Goal: Information Seeking & Learning: Learn about a topic

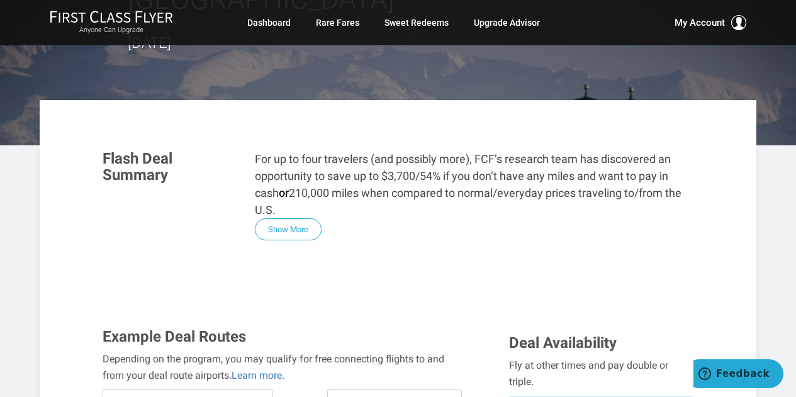
scroll to position [217, 0]
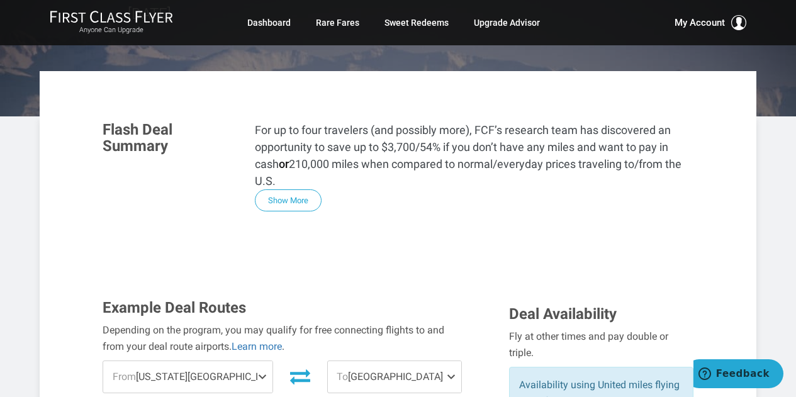
click at [451, 361] on span at bounding box center [453, 376] width 15 height 31
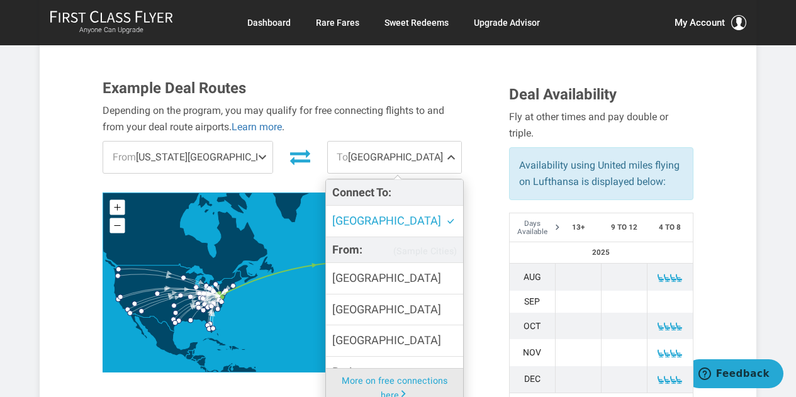
scroll to position [439, 0]
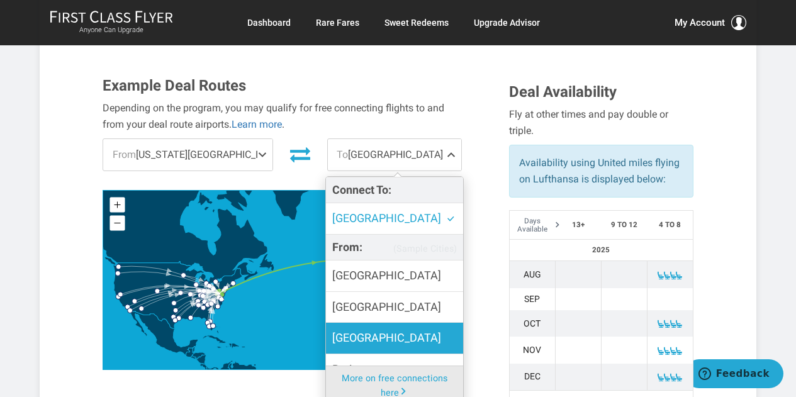
click at [357, 329] on span "[GEOGRAPHIC_DATA]" at bounding box center [386, 338] width 109 height 18
click at [0, 0] on input "[GEOGRAPHIC_DATA]" at bounding box center [0, 0] width 0 height 0
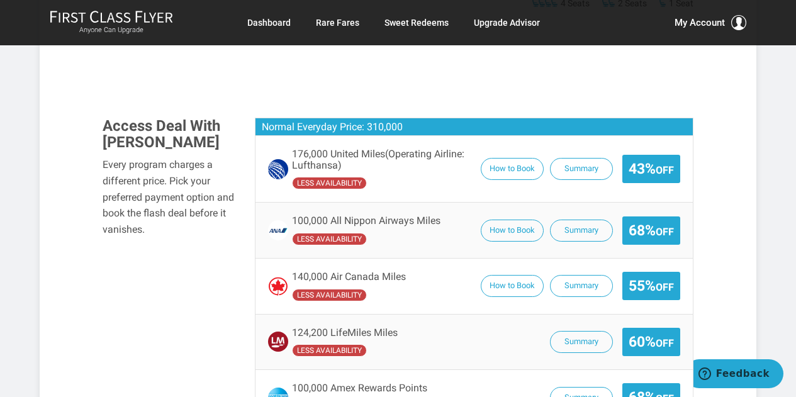
scroll to position [971, 0]
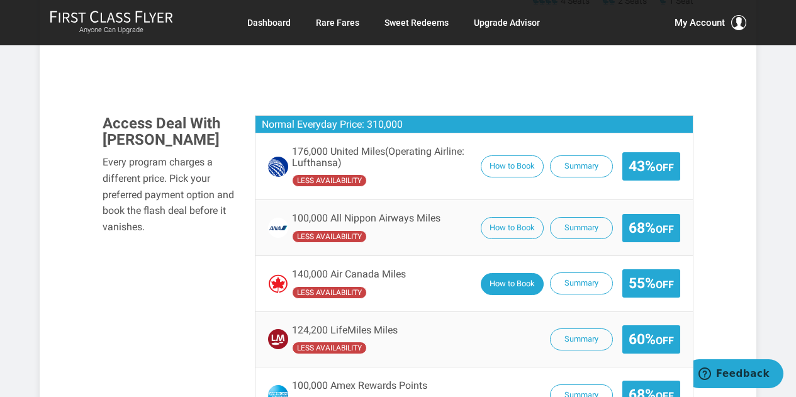
click at [521, 273] on button "How to Book" at bounding box center [512, 284] width 63 height 22
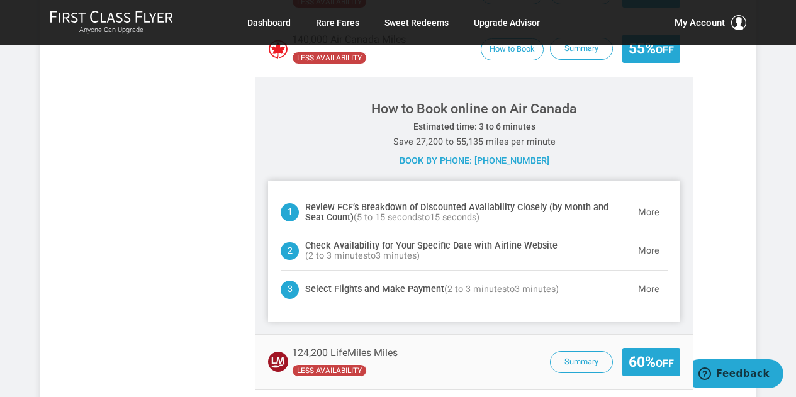
scroll to position [1183, 0]
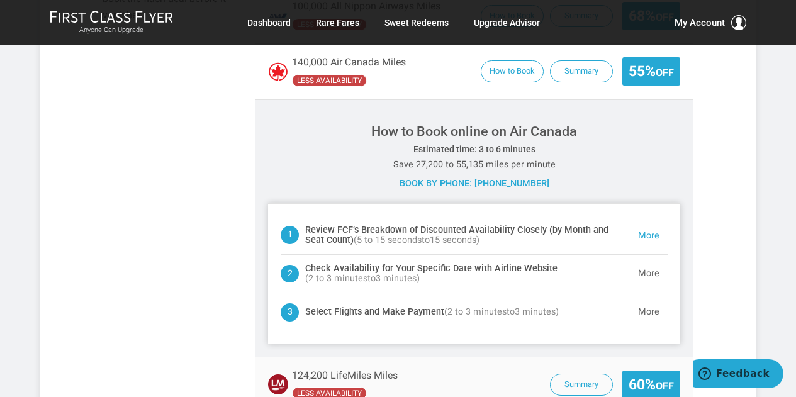
click at [645, 223] on button "More" at bounding box center [649, 235] width 38 height 25
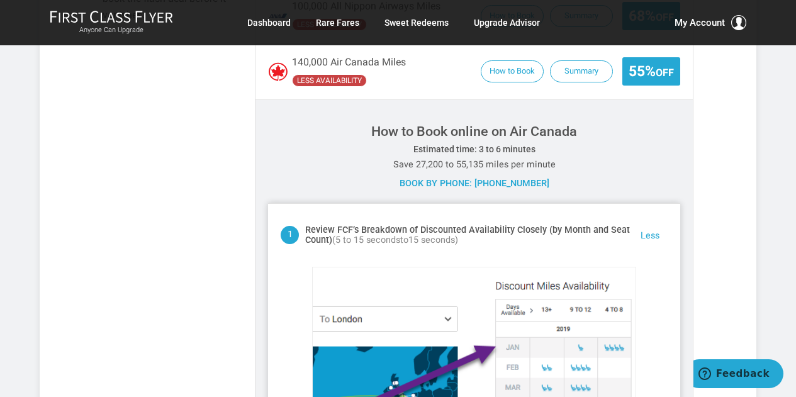
scroll to position [1254, 0]
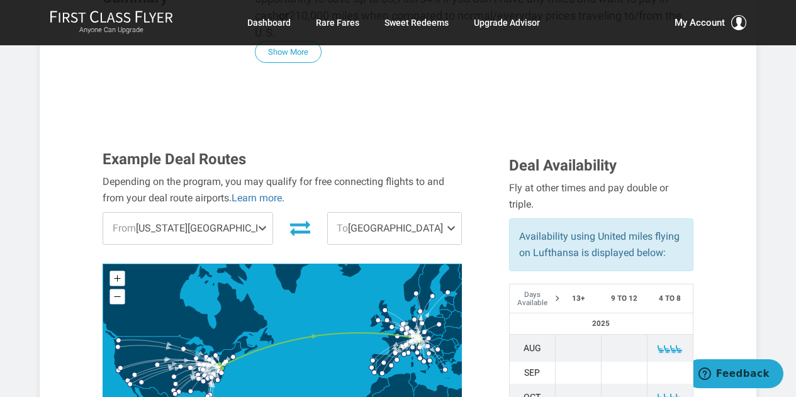
scroll to position [375, 0]
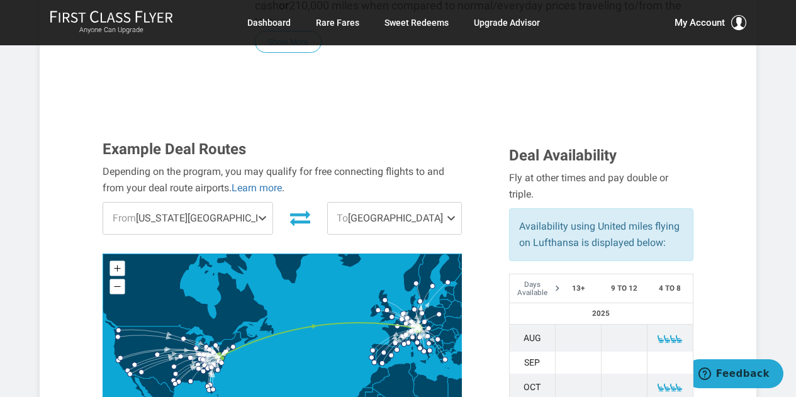
click at [453, 203] on span at bounding box center [453, 218] width 15 height 31
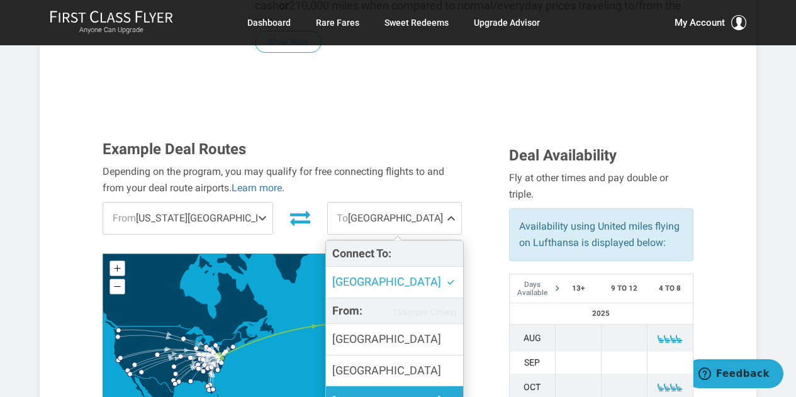
click at [357, 387] on label "[GEOGRAPHIC_DATA]" at bounding box center [394, 402] width 137 height 31
click at [0, 0] on input "[GEOGRAPHIC_DATA]" at bounding box center [0, 0] width 0 height 0
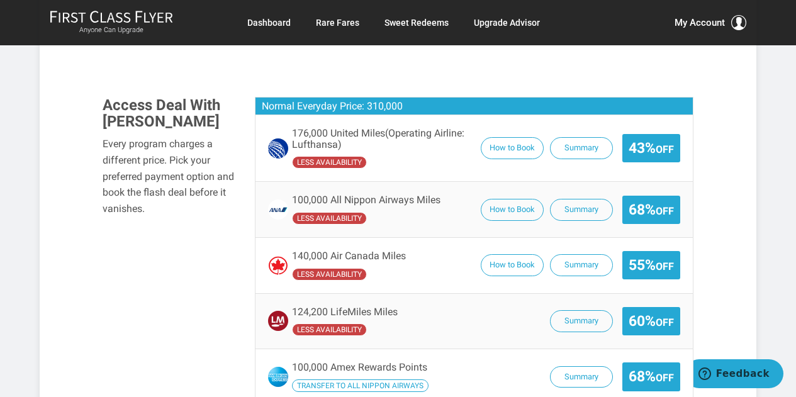
scroll to position [1013, 0]
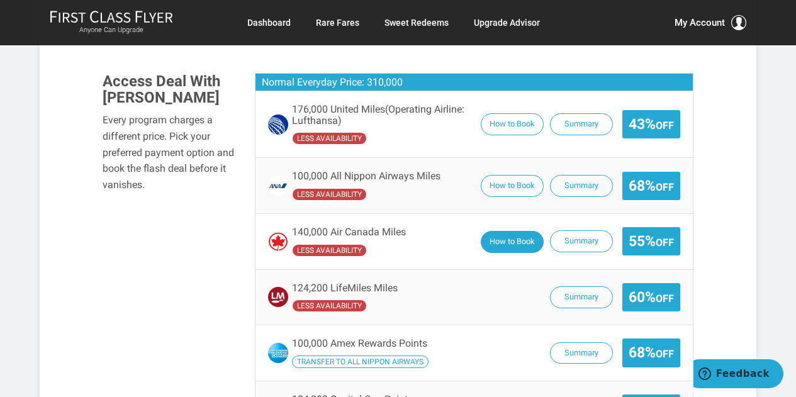
click at [505, 231] on button "How to Book" at bounding box center [512, 242] width 63 height 22
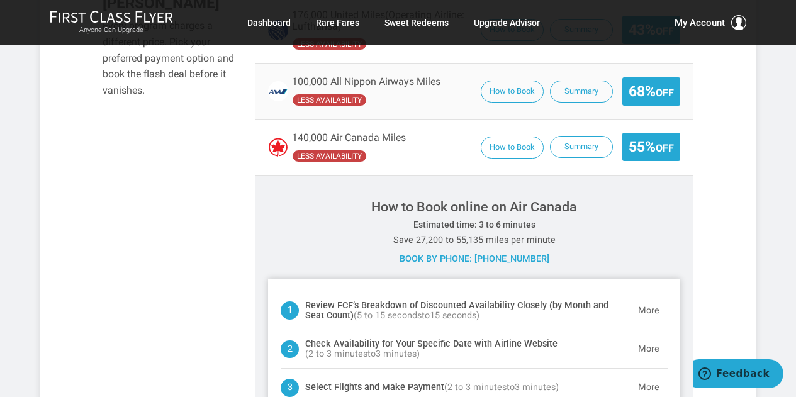
scroll to position [1070, 0]
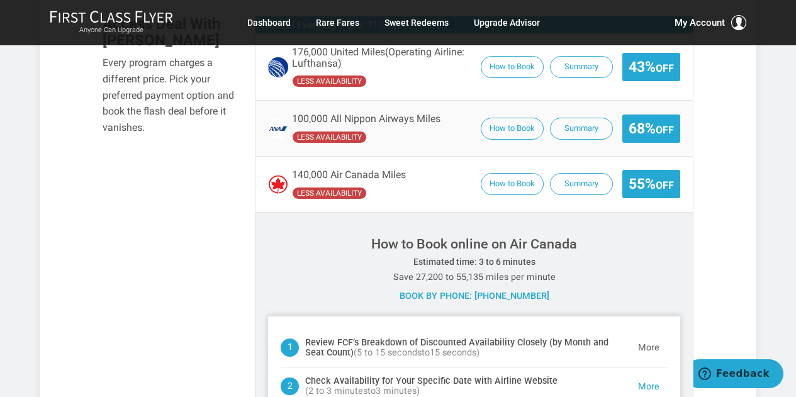
click at [647, 375] on button "More" at bounding box center [649, 387] width 38 height 25
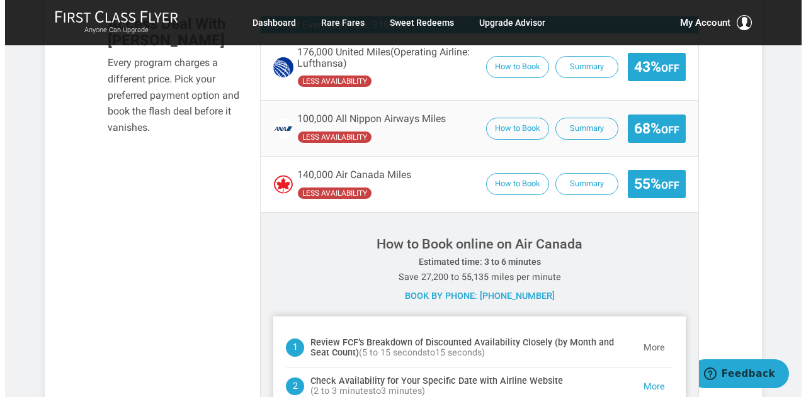
scroll to position [1293, 0]
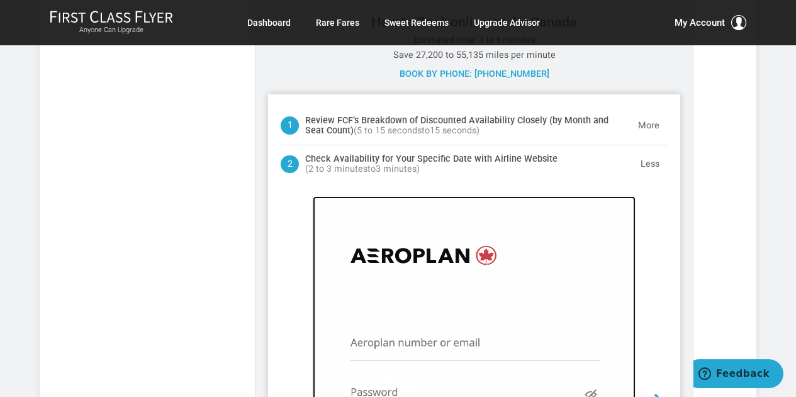
click at [350, 277] on img at bounding box center [474, 369] width 322 height 346
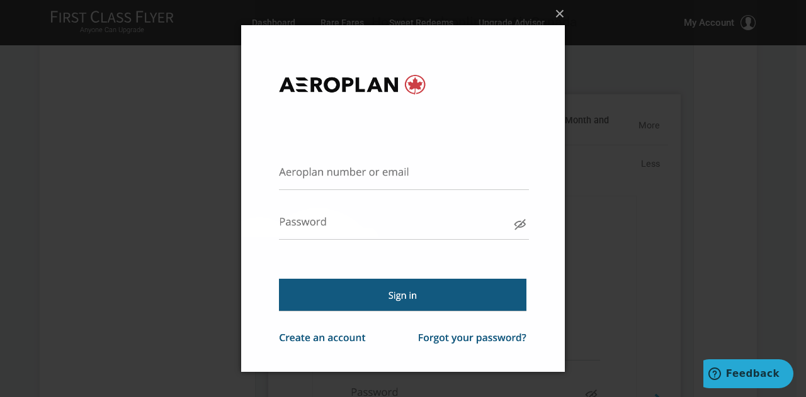
click at [297, 171] on img at bounding box center [403, 198] width 324 height 397
click at [431, 173] on img at bounding box center [403, 198] width 324 height 397
click at [277, 171] on img at bounding box center [403, 198] width 324 height 397
click at [290, 175] on img at bounding box center [403, 198] width 324 height 397
click at [456, 178] on img at bounding box center [403, 198] width 324 height 397
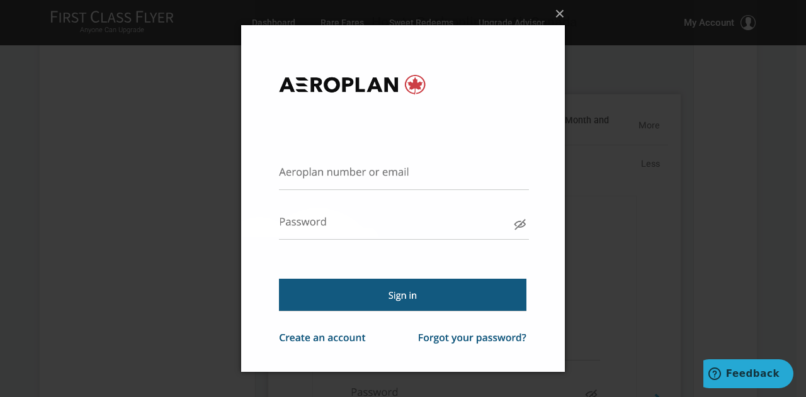
click at [294, 183] on img at bounding box center [403, 198] width 324 height 397
click at [288, 234] on img at bounding box center [403, 198] width 324 height 397
click at [414, 171] on img at bounding box center [403, 198] width 324 height 397
click at [562, 18] on button "×" at bounding box center [407, 14] width 324 height 28
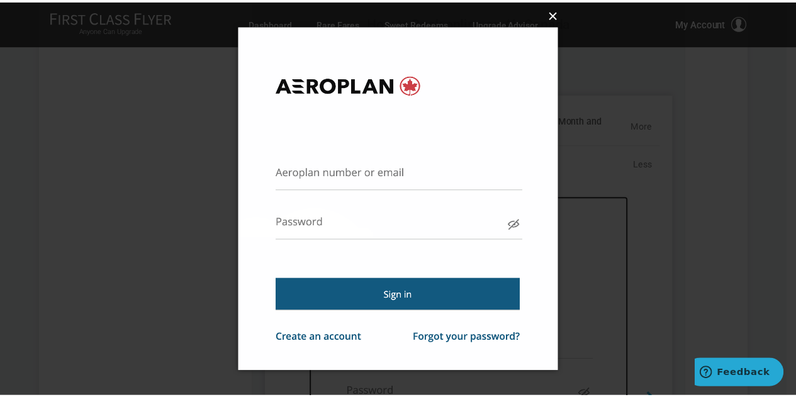
scroll to position [1369, 0]
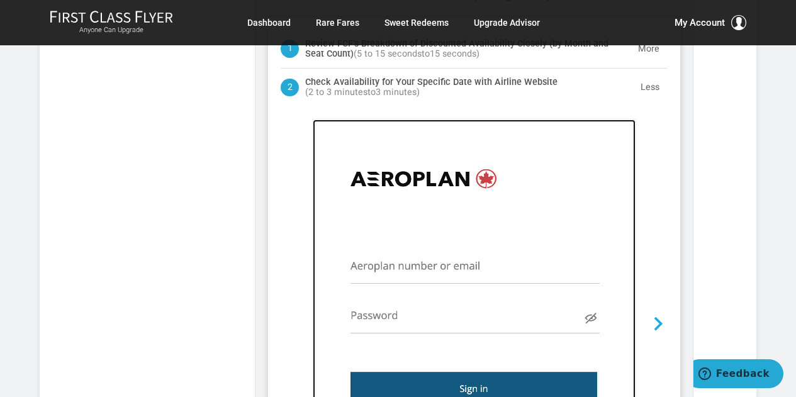
click at [393, 205] on img at bounding box center [474, 293] width 322 height 346
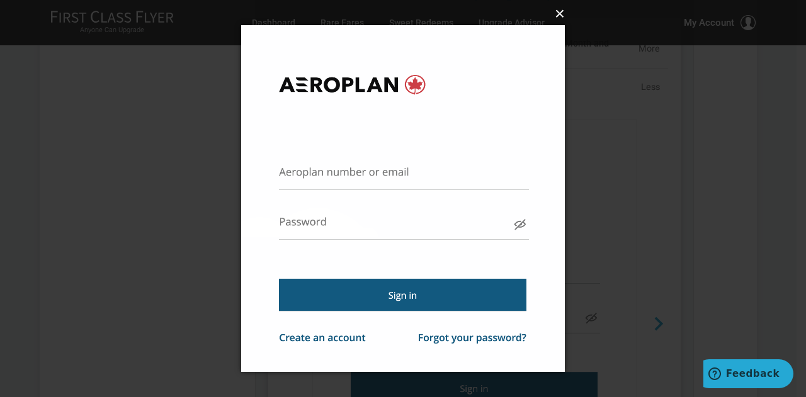
click at [557, 19] on button "×" at bounding box center [407, 14] width 324 height 28
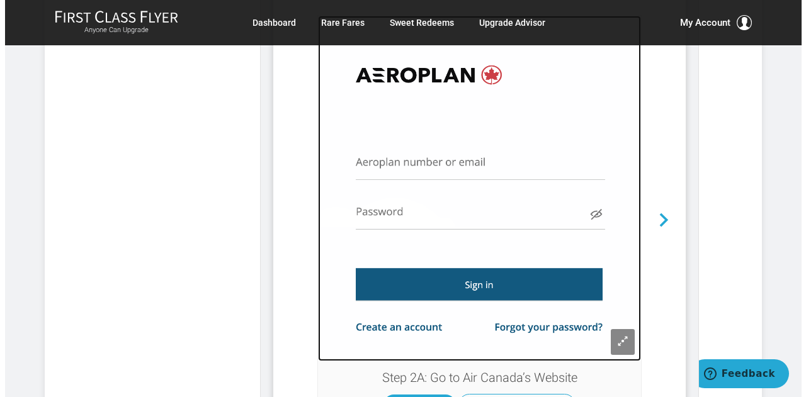
scroll to position [1470, 0]
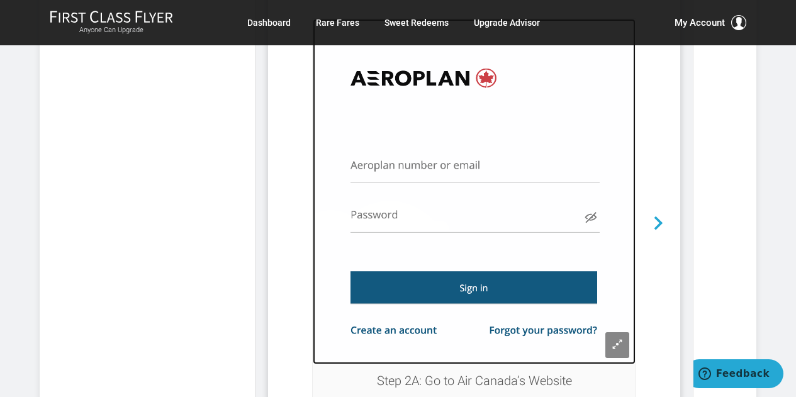
click at [422, 111] on img at bounding box center [474, 192] width 322 height 346
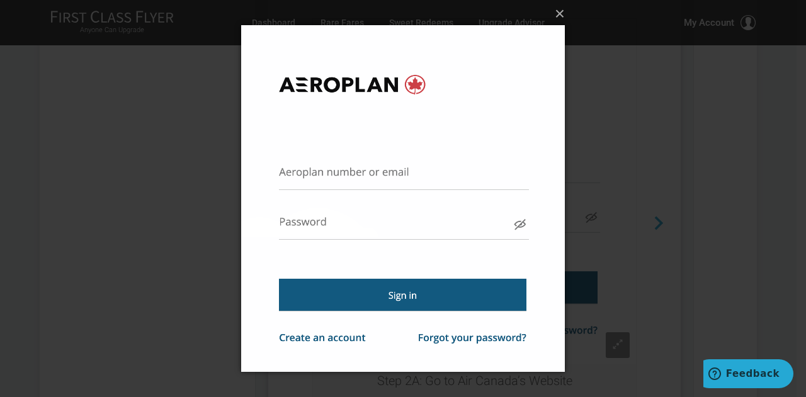
click at [444, 173] on img at bounding box center [403, 198] width 324 height 397
click at [359, 213] on img at bounding box center [403, 198] width 324 height 397
click at [365, 301] on img at bounding box center [403, 198] width 324 height 397
click at [380, 178] on img at bounding box center [403, 198] width 324 height 397
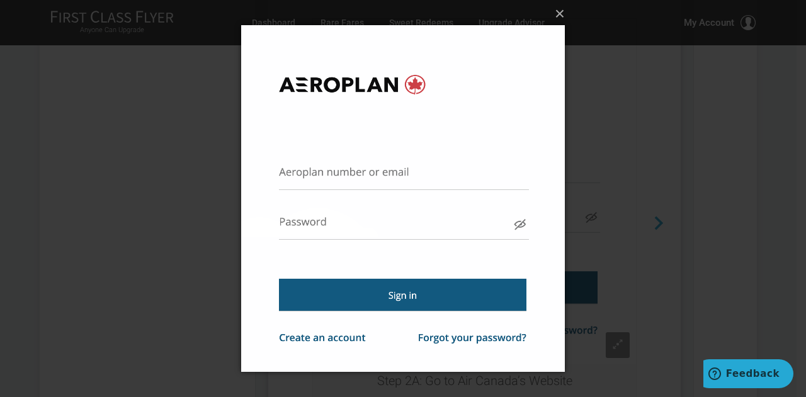
click at [354, 297] on img at bounding box center [403, 198] width 324 height 397
click at [562, 20] on button "×" at bounding box center [407, 14] width 324 height 28
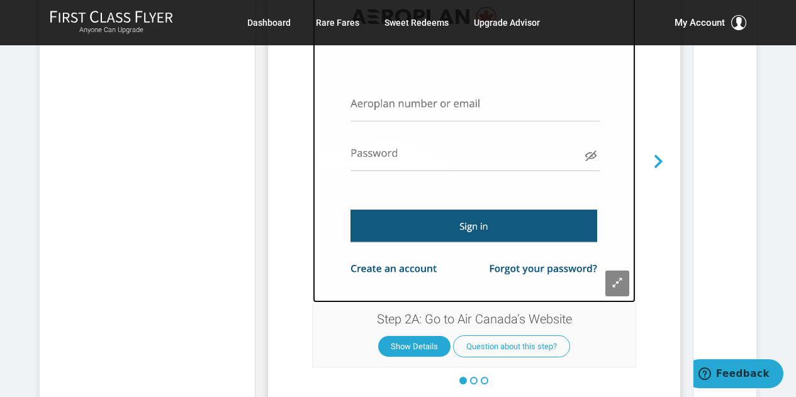
scroll to position [1541, 0]
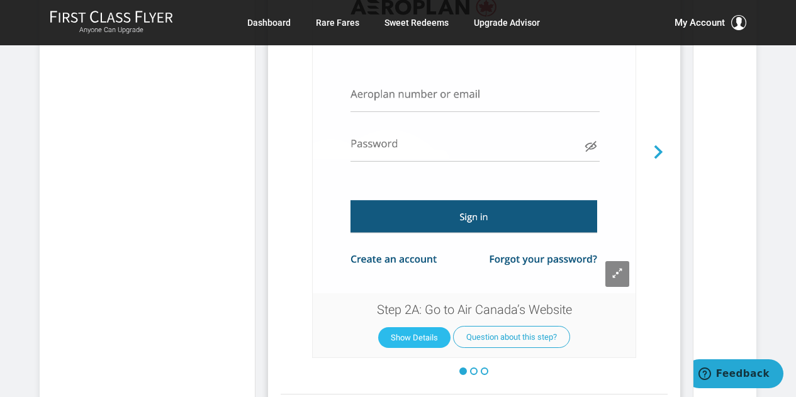
click at [414, 327] on button "Show Details" at bounding box center [414, 337] width 72 height 21
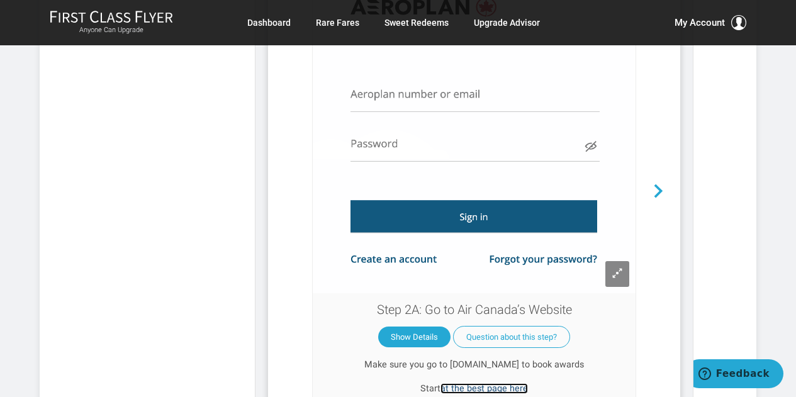
click at [453, 383] on link "at the best page here" at bounding box center [485, 388] width 88 height 11
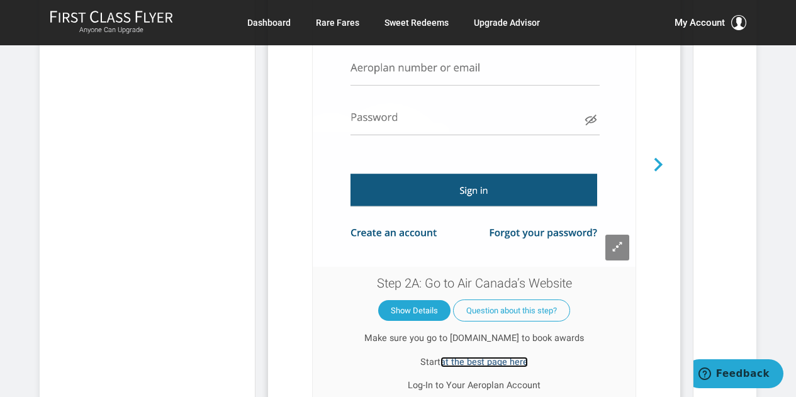
scroll to position [1575, 0]
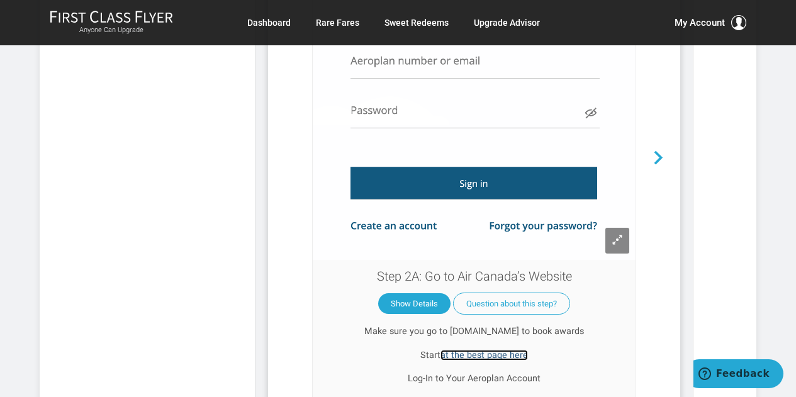
click at [480, 350] on link "at the best page here" at bounding box center [485, 355] width 88 height 11
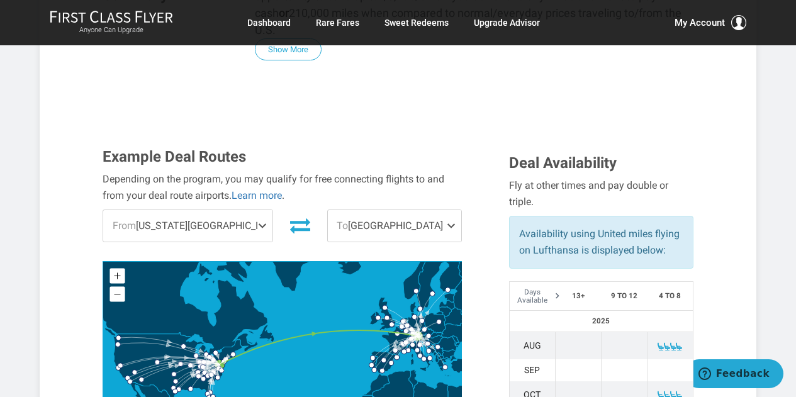
scroll to position [365, 0]
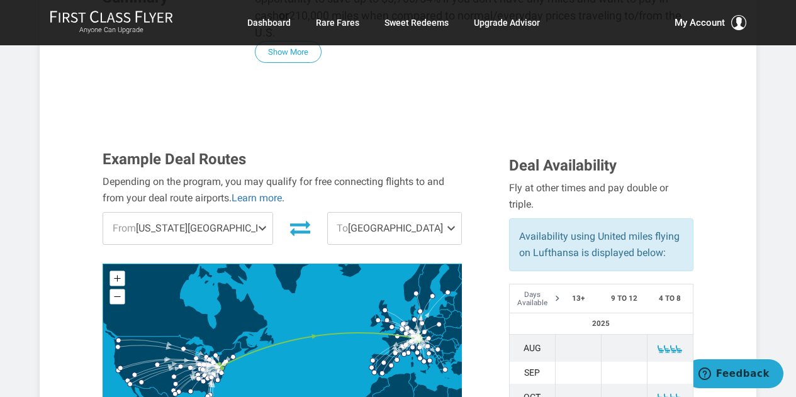
click at [450, 213] on span at bounding box center [453, 228] width 15 height 31
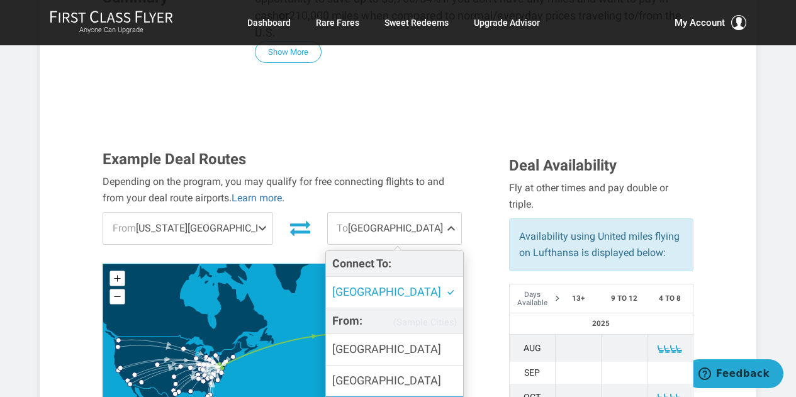
click at [0, 0] on input "[GEOGRAPHIC_DATA]" at bounding box center [0, 0] width 0 height 0
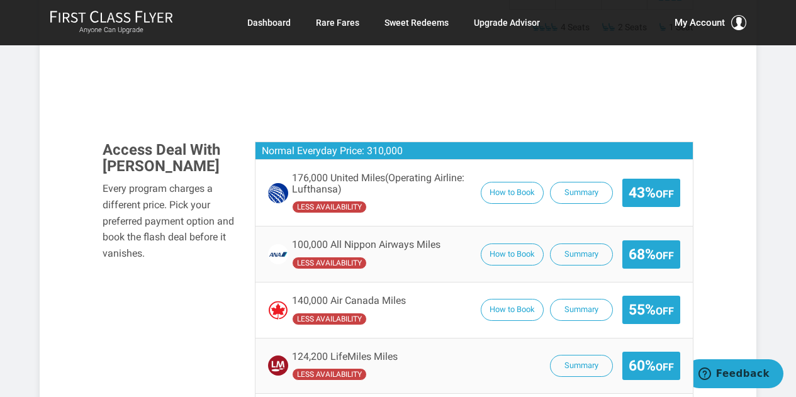
scroll to position [934, 0]
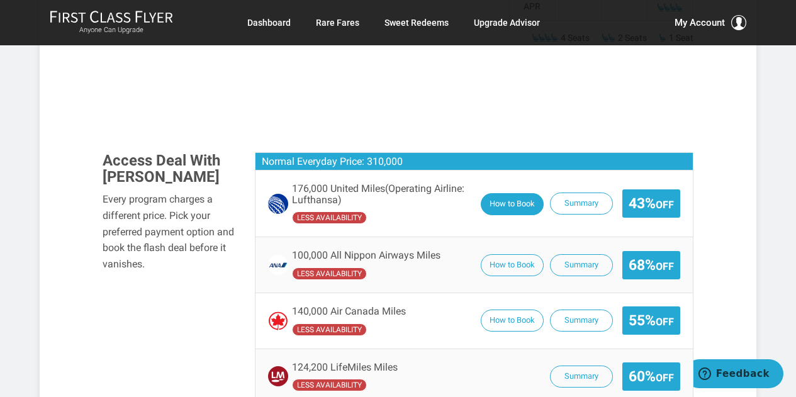
click at [504, 193] on button "How to Book" at bounding box center [512, 204] width 63 height 22
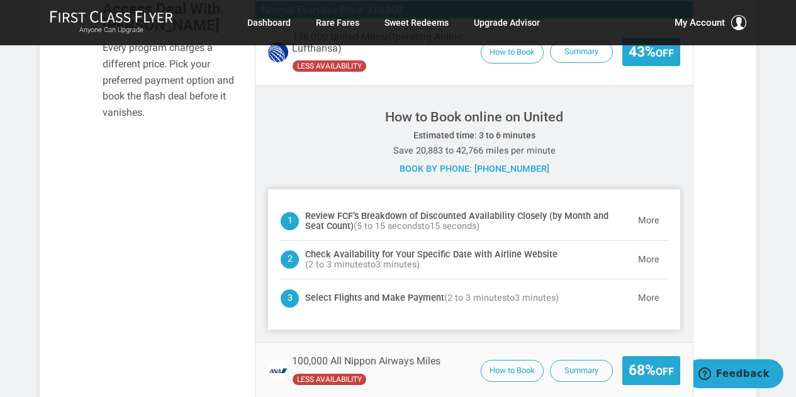
scroll to position [1091, 0]
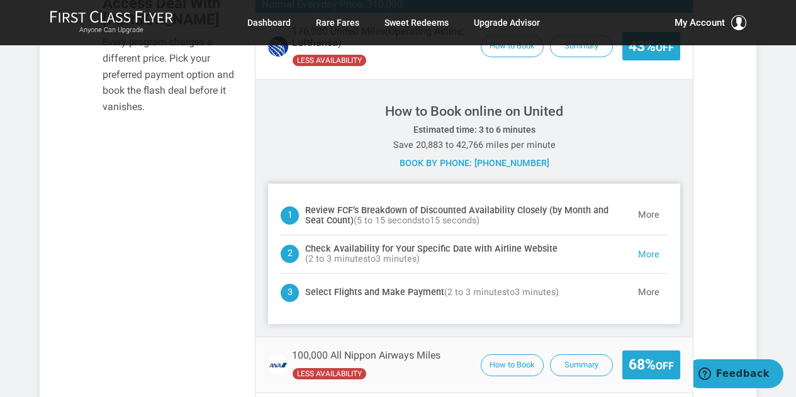
click at [646, 242] on button "More" at bounding box center [649, 254] width 38 height 25
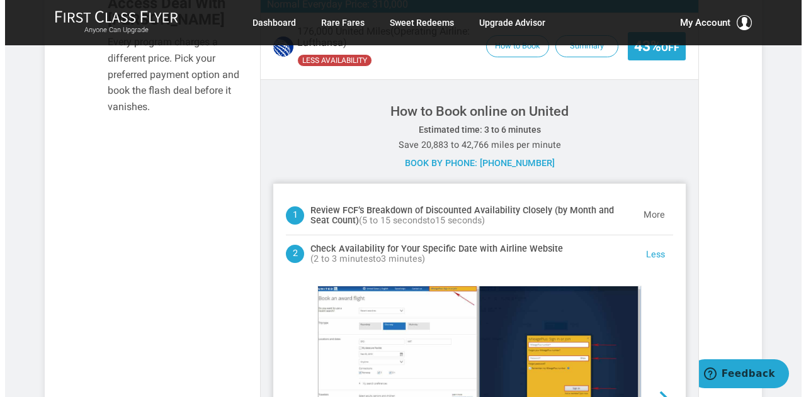
scroll to position [1181, 0]
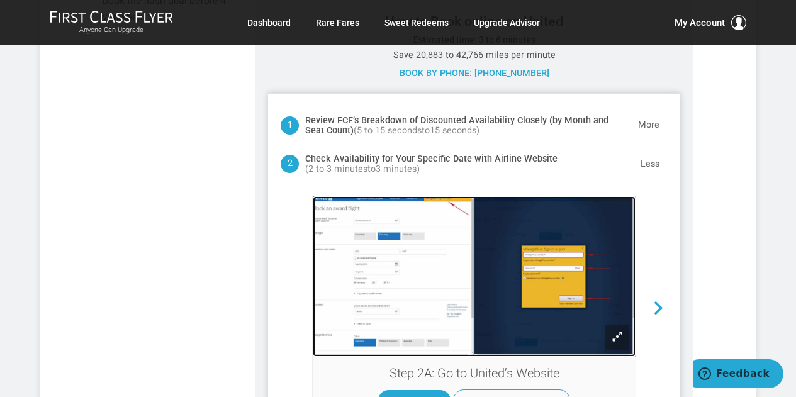
click at [402, 196] on img at bounding box center [474, 276] width 322 height 161
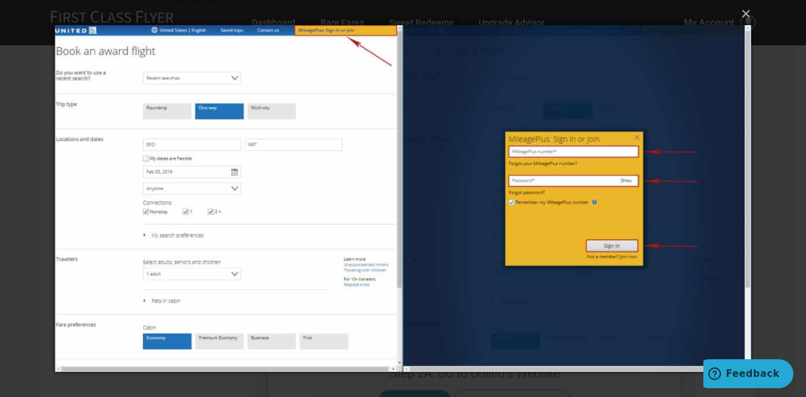
click at [349, 159] on img at bounding box center [403, 198] width 696 height 397
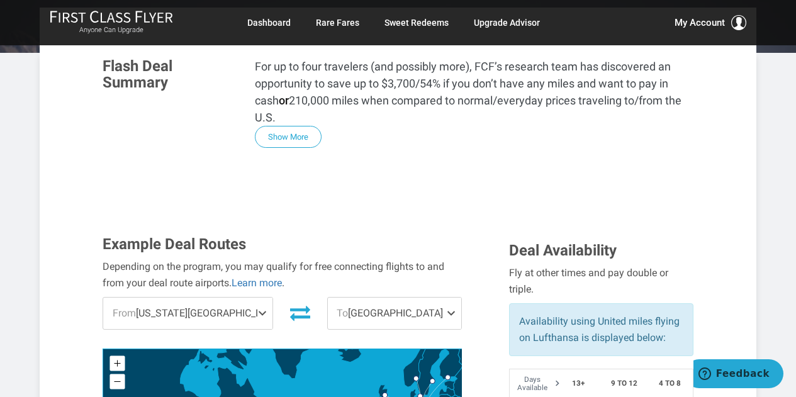
scroll to position [286, 0]
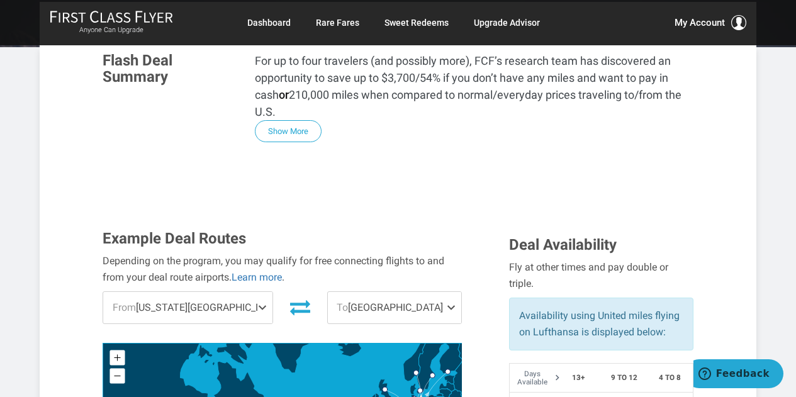
click at [449, 292] on span at bounding box center [453, 307] width 15 height 31
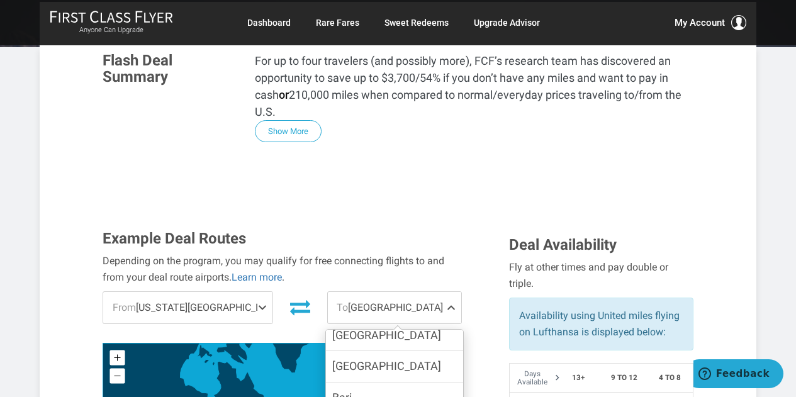
scroll to position [154, 0]
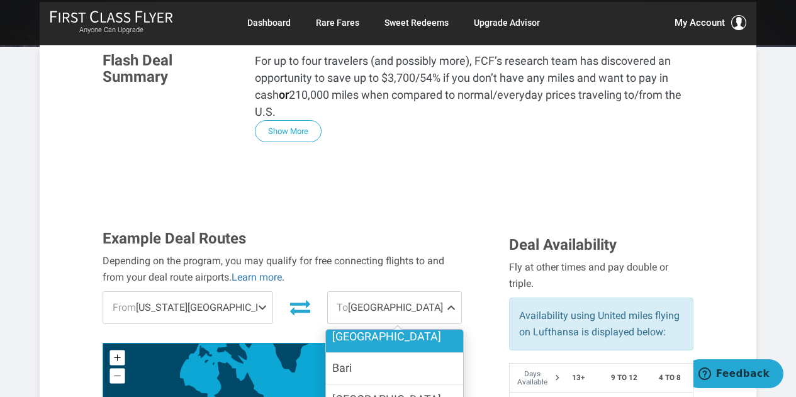
click at [364, 328] on span "[GEOGRAPHIC_DATA]" at bounding box center [386, 337] width 109 height 18
click at [0, 0] on input "[GEOGRAPHIC_DATA]" at bounding box center [0, 0] width 0 height 0
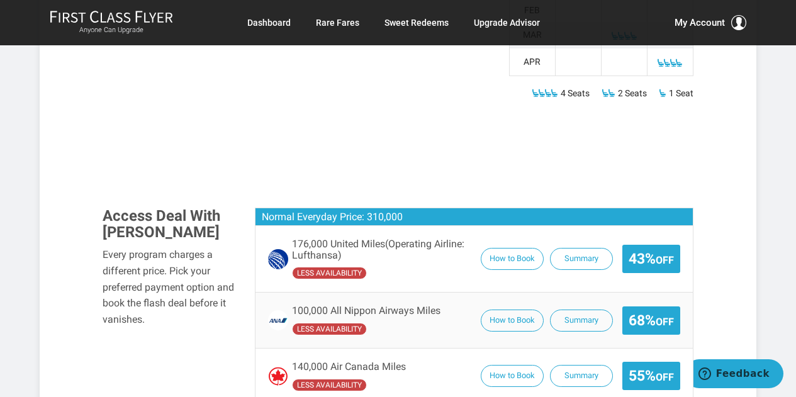
scroll to position [889, 0]
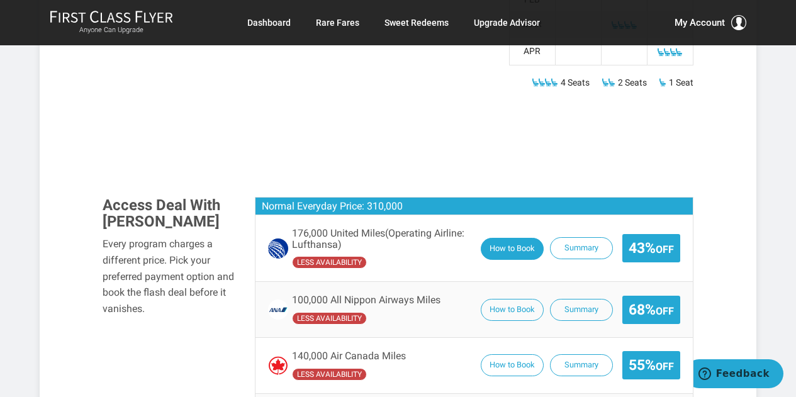
click at [504, 238] on button "How to Book" at bounding box center [512, 249] width 63 height 22
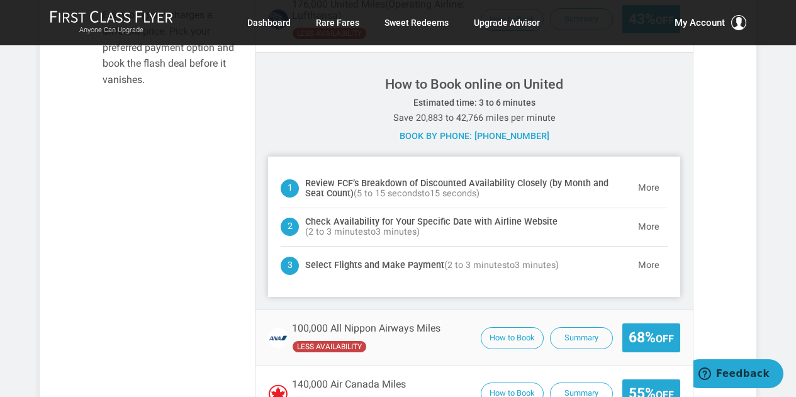
scroll to position [1112, 0]
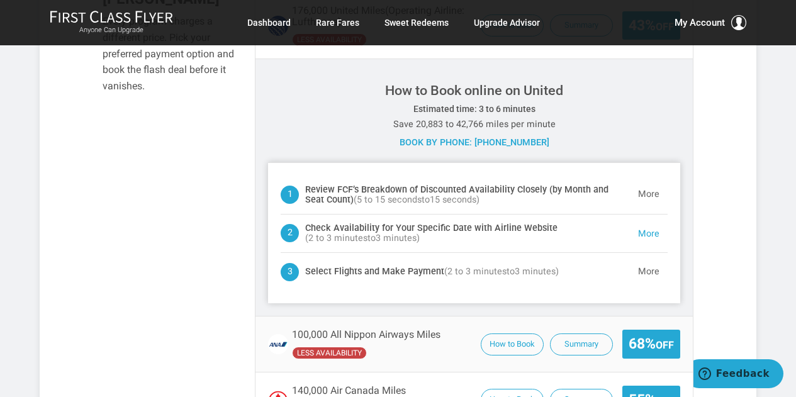
click at [641, 222] on button "More" at bounding box center [649, 234] width 38 height 25
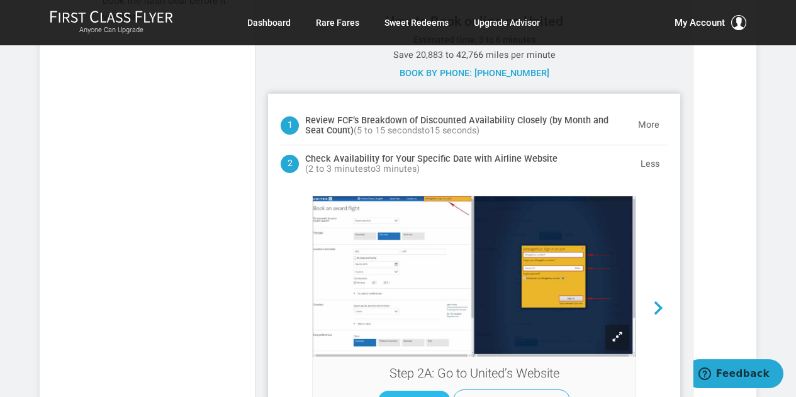
click at [415, 391] on button "Show Details" at bounding box center [414, 401] width 72 height 21
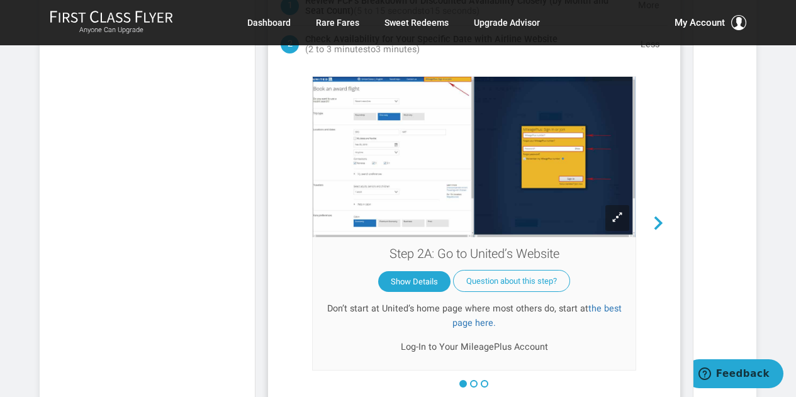
scroll to position [1307, 0]
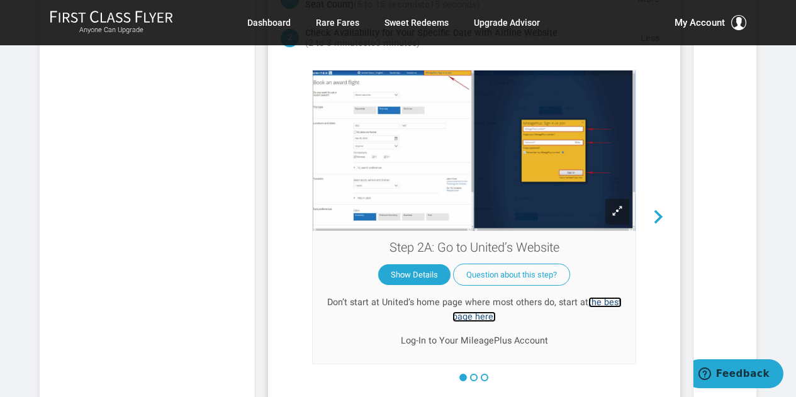
click at [461, 297] on link "the best page here." at bounding box center [537, 309] width 169 height 25
